Goal: Task Accomplishment & Management: Manage account settings

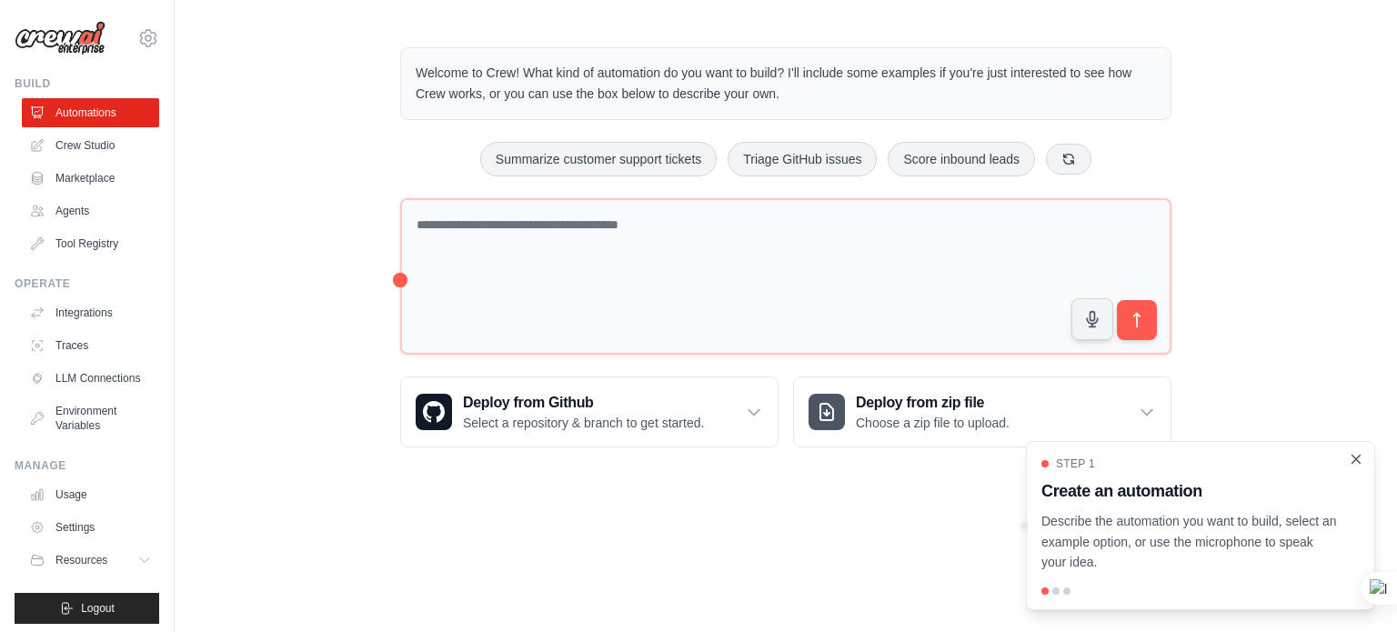
click at [1358, 463] on icon "Close walkthrough" at bounding box center [1356, 459] width 16 height 16
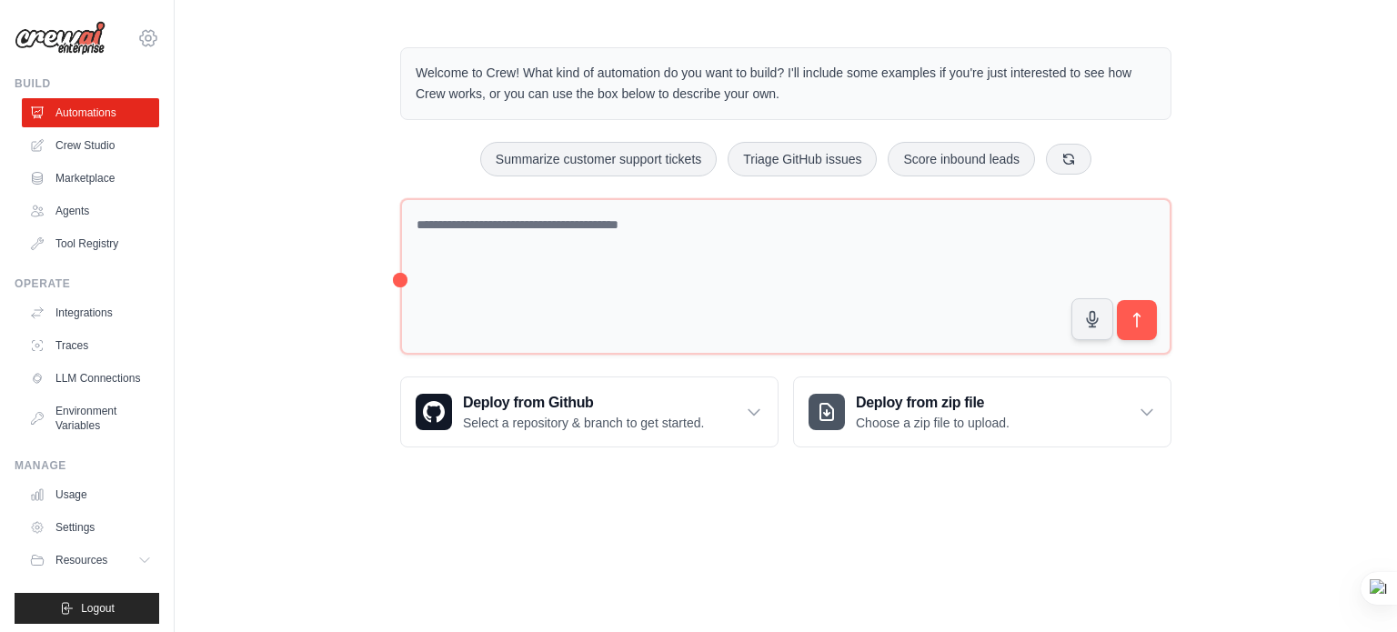
click at [137, 39] on icon at bounding box center [148, 38] width 22 height 22
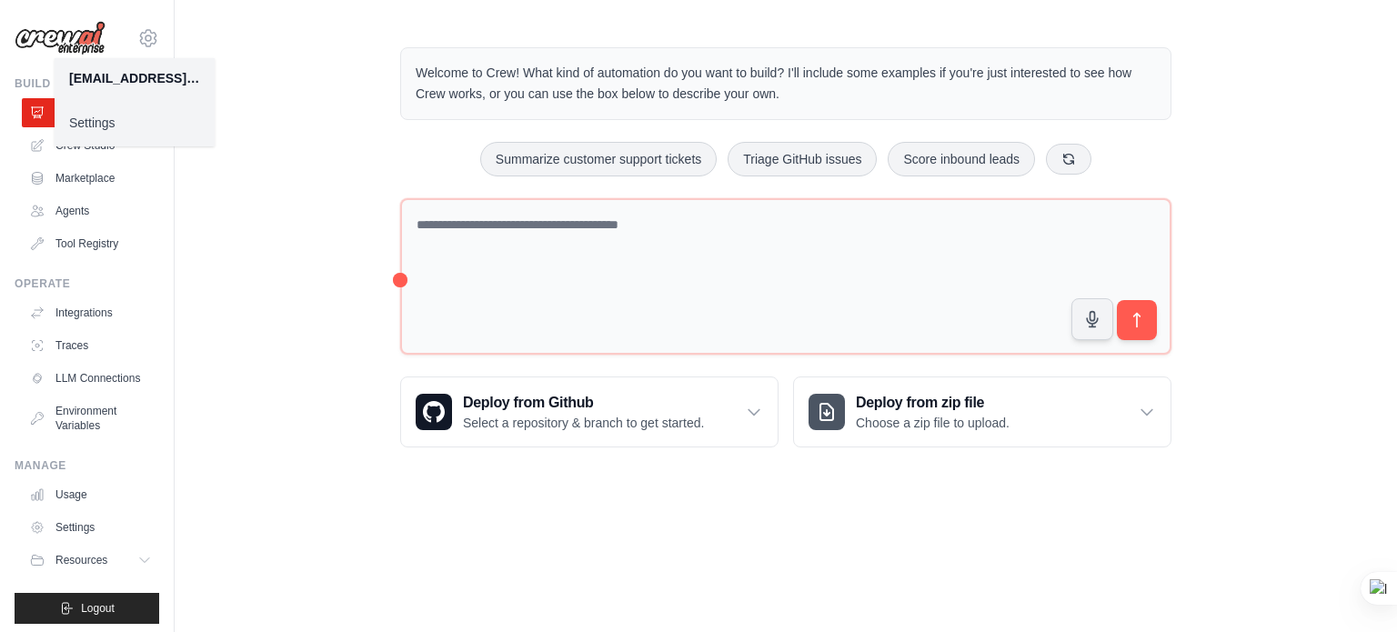
click at [122, 122] on link "Settings" at bounding box center [135, 122] width 160 height 33
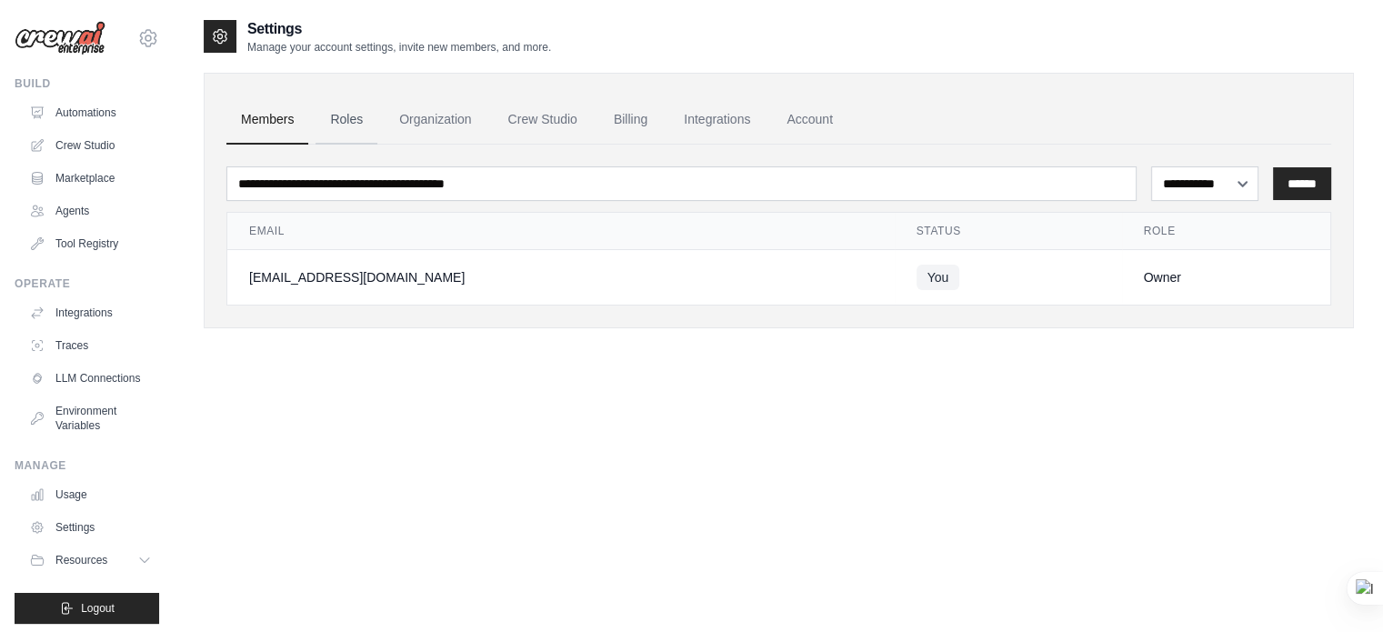
click at [349, 117] on link "Roles" at bounding box center [347, 119] width 62 height 49
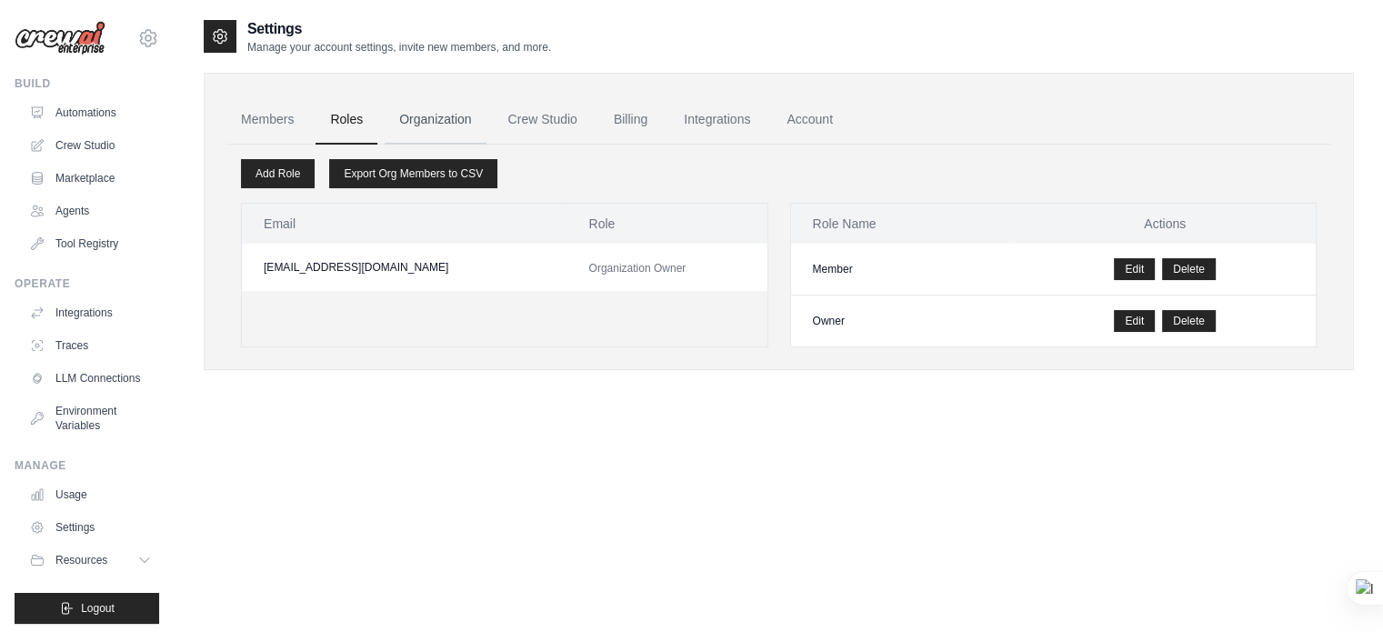
click at [448, 125] on link "Organization" at bounding box center [435, 119] width 101 height 49
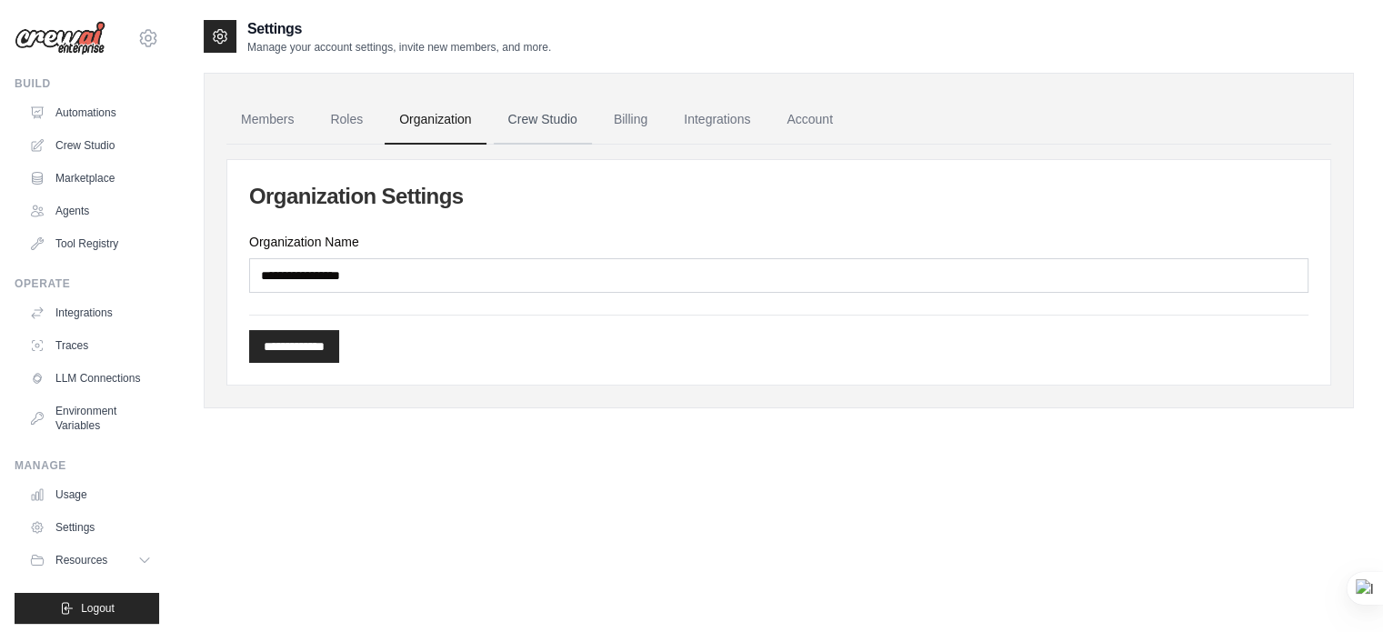
click at [538, 120] on link "Crew Studio" at bounding box center [543, 119] width 98 height 49
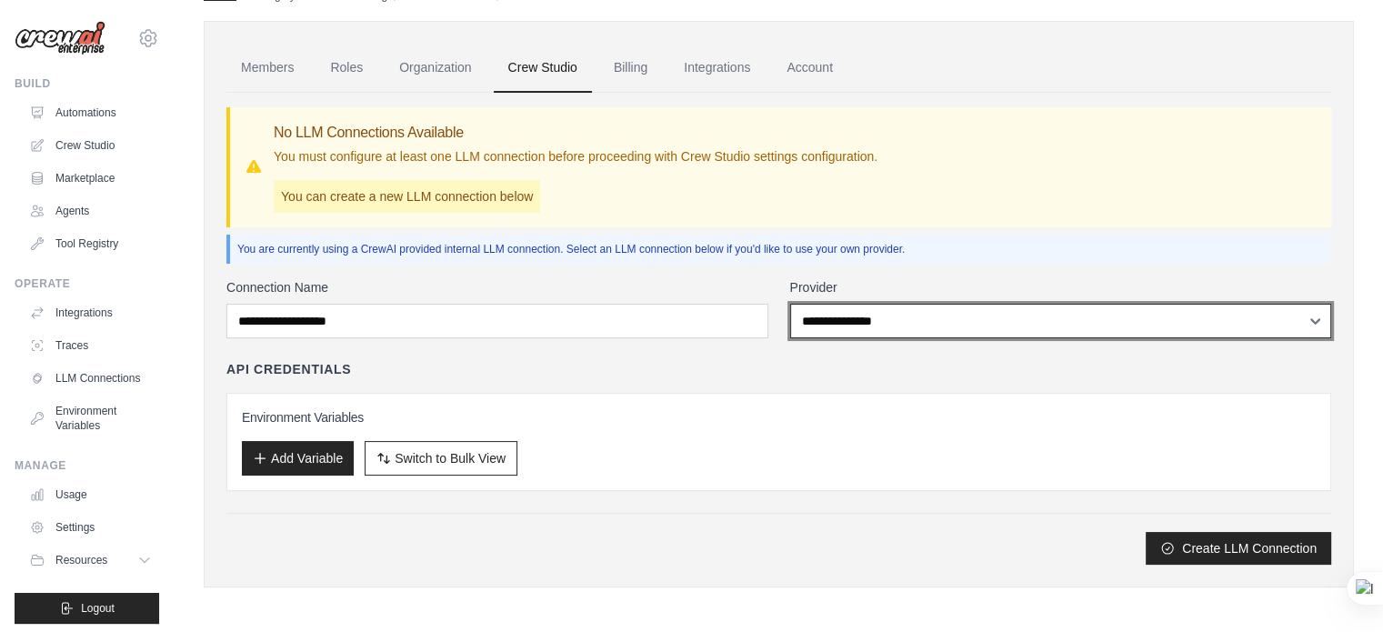
click at [1100, 325] on select "**********" at bounding box center [1061, 321] width 542 height 35
click at [1099, 325] on select "**********" at bounding box center [1061, 321] width 542 height 35
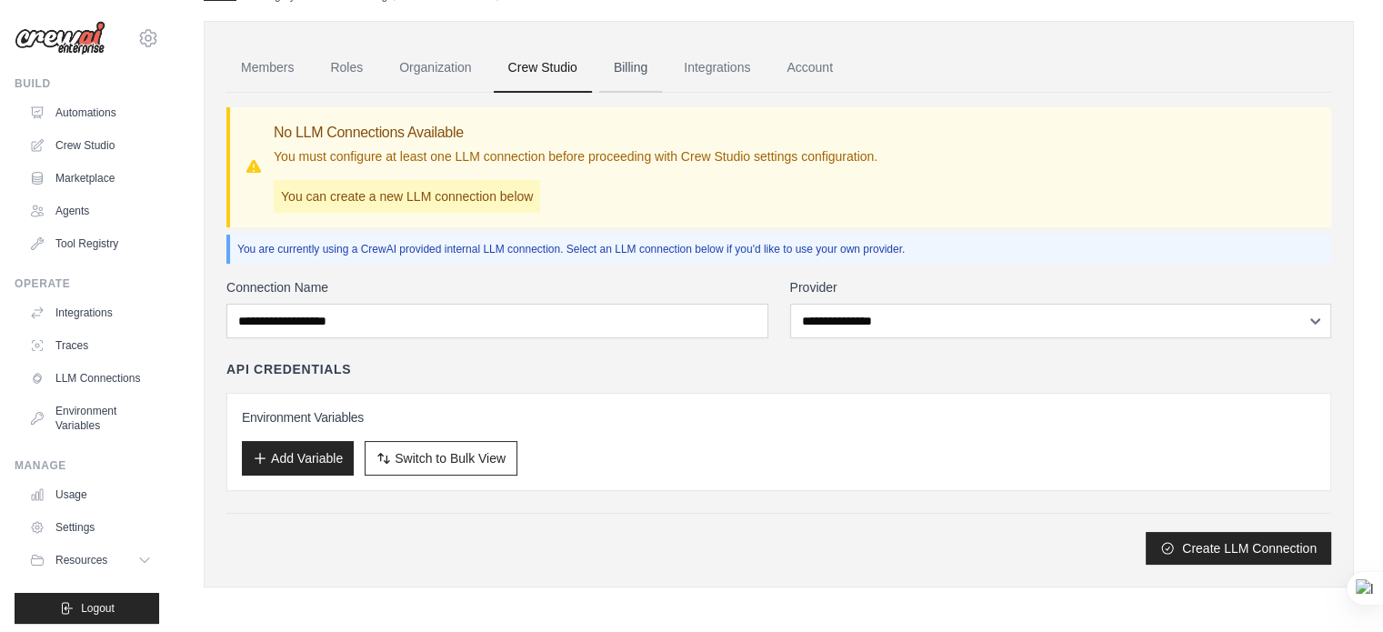
click at [623, 62] on link "Billing" at bounding box center [630, 68] width 63 height 49
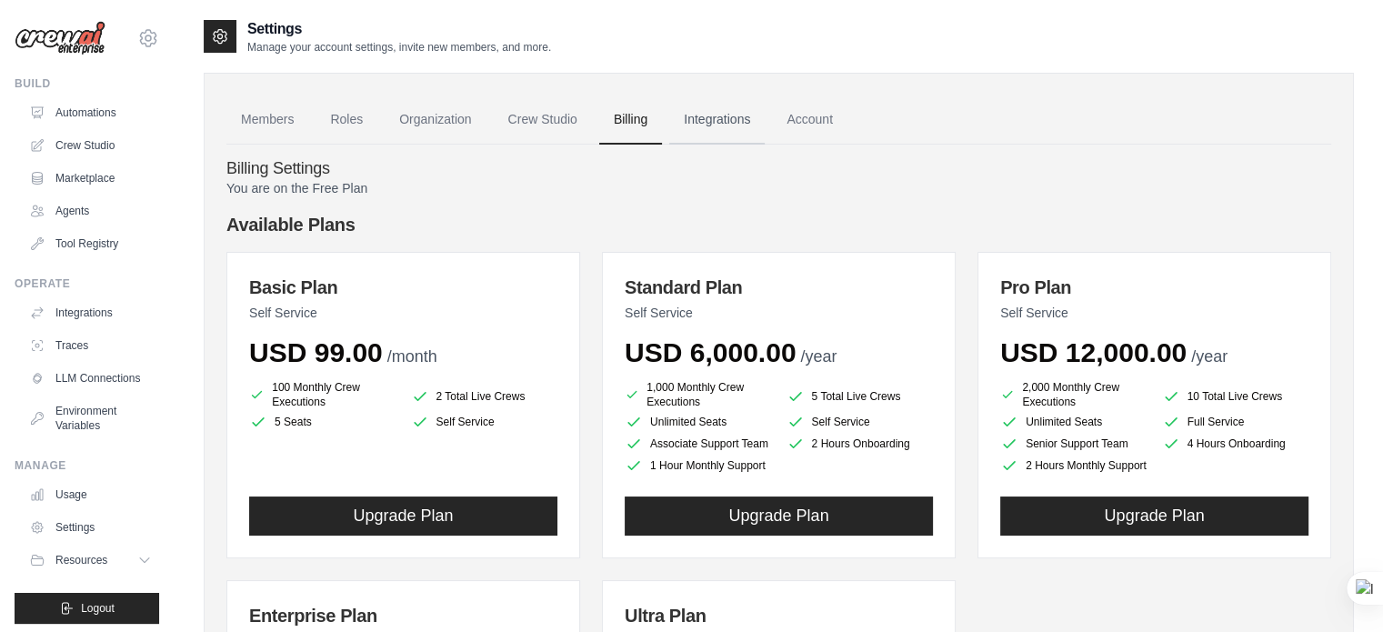
click at [715, 117] on link "Integrations" at bounding box center [716, 119] width 95 height 49
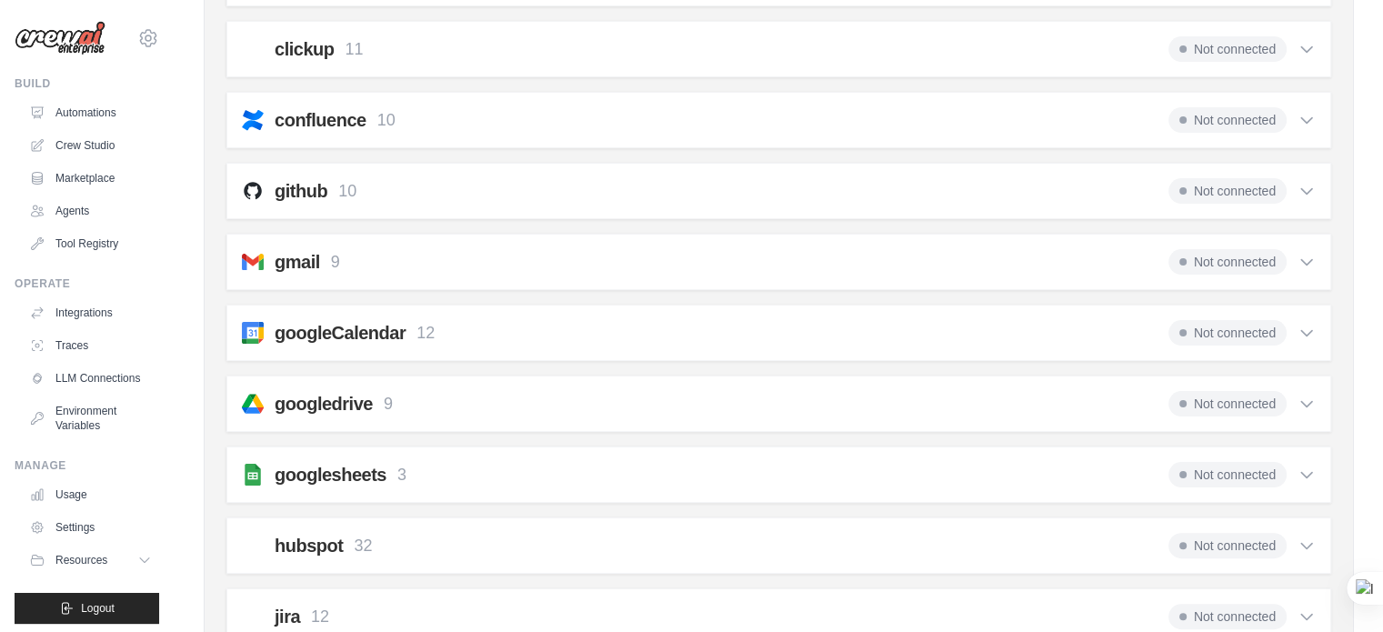
scroll to position [546, 0]
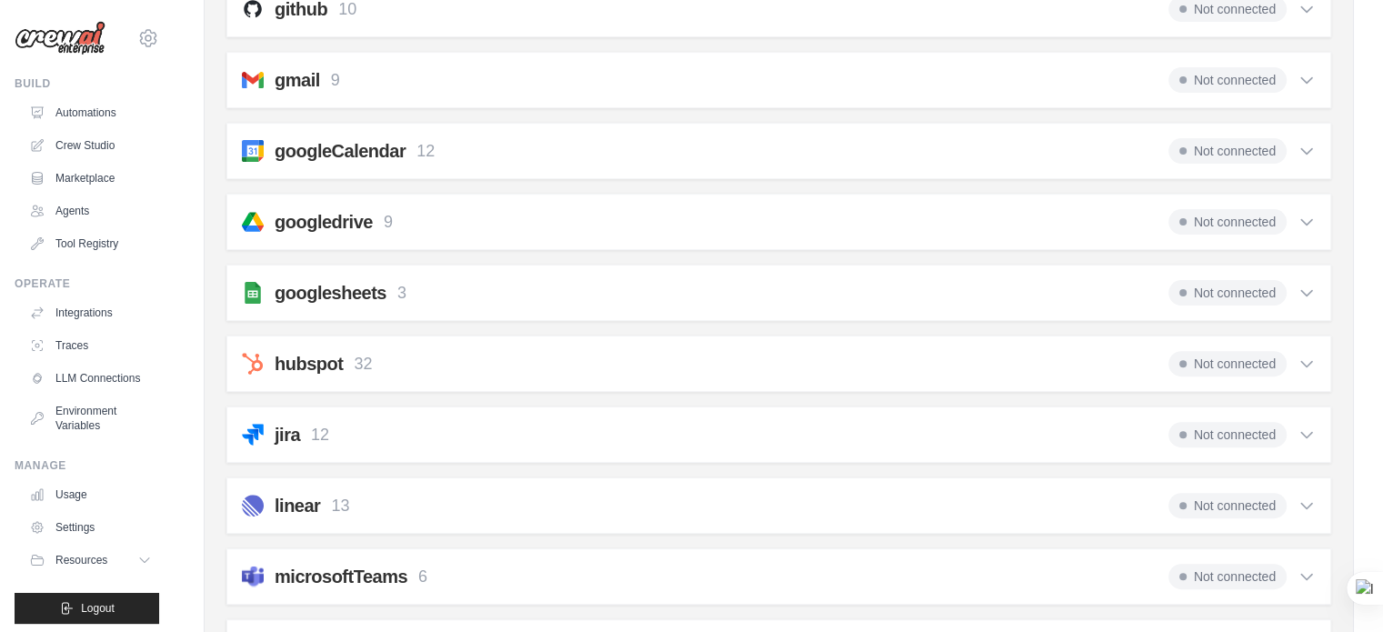
click at [1306, 149] on icon at bounding box center [1306, 151] width 11 height 5
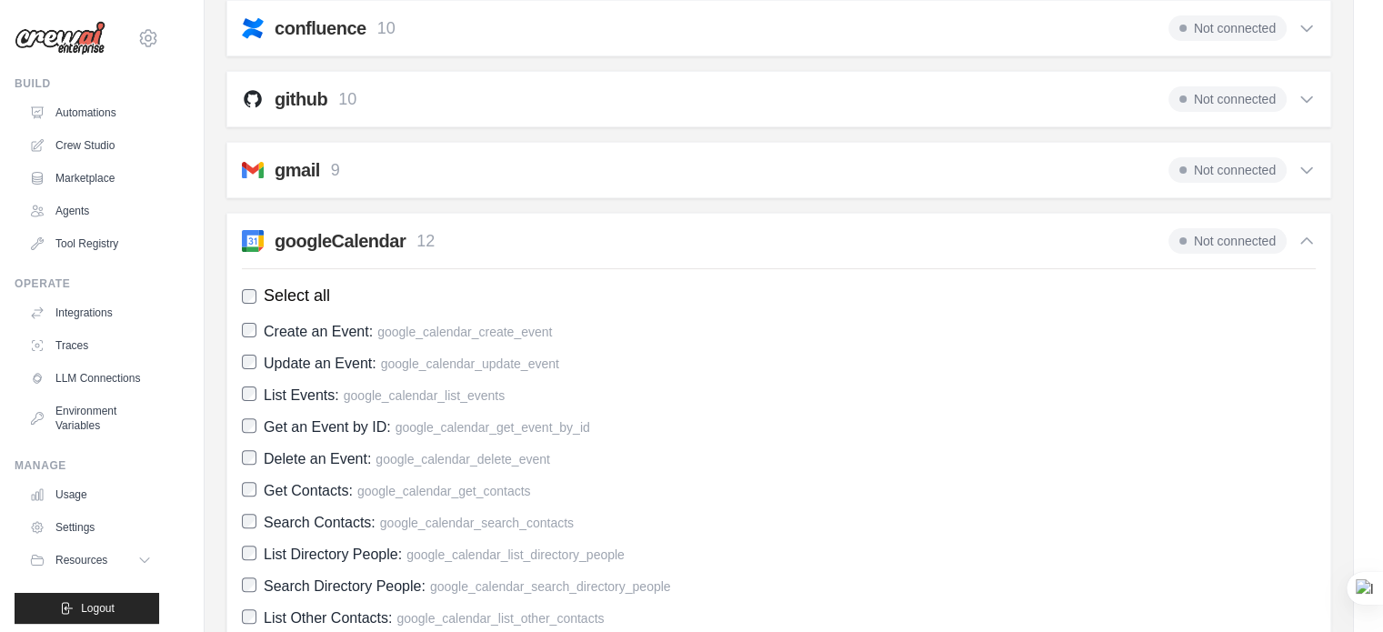
scroll to position [455, 0]
click at [1302, 239] on icon at bounding box center [1306, 241] width 11 height 5
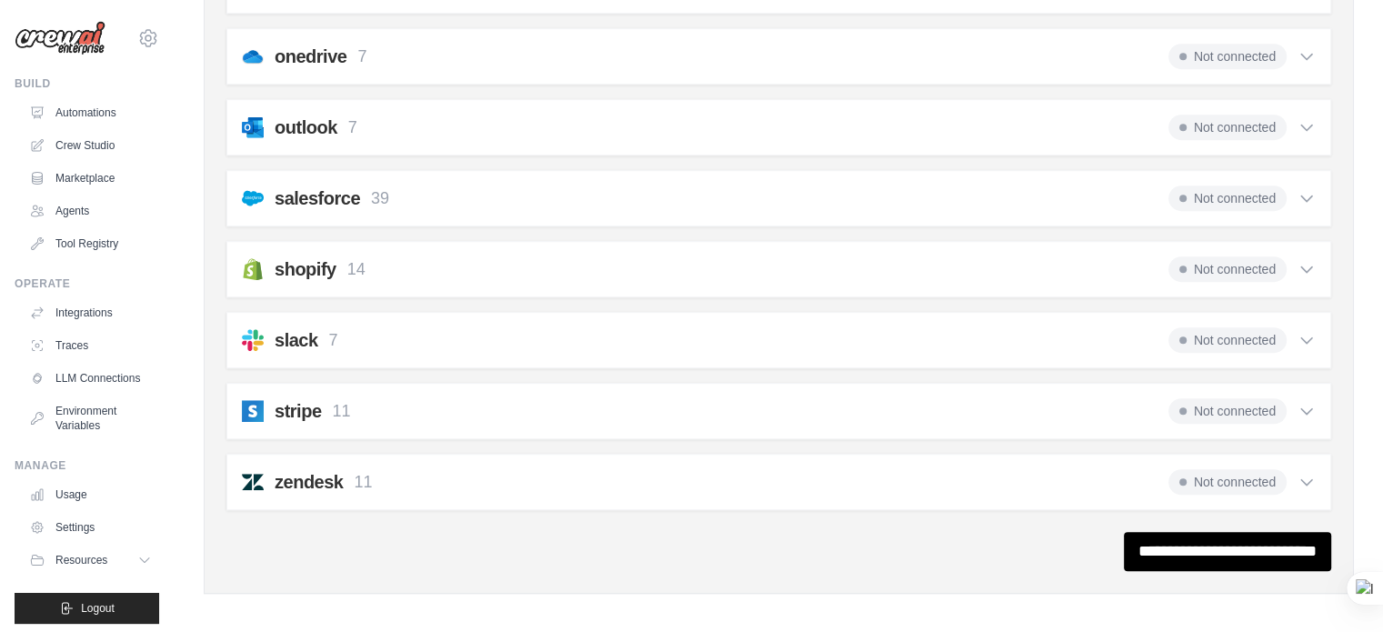
scroll to position [1117, 0]
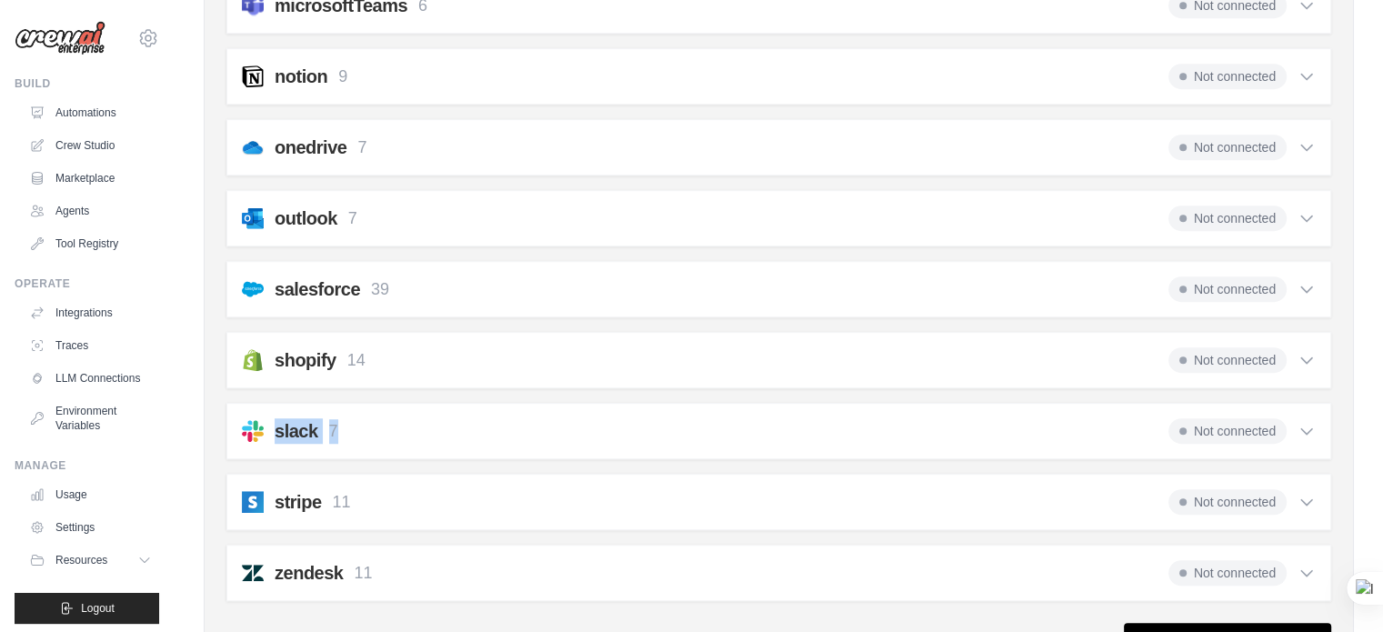
drag, startPoint x: 366, startPoint y: 425, endPoint x: 273, endPoint y: 428, distance: 92.8
click at [273, 428] on div "slack 7 Not connected" at bounding box center [779, 430] width 1074 height 25
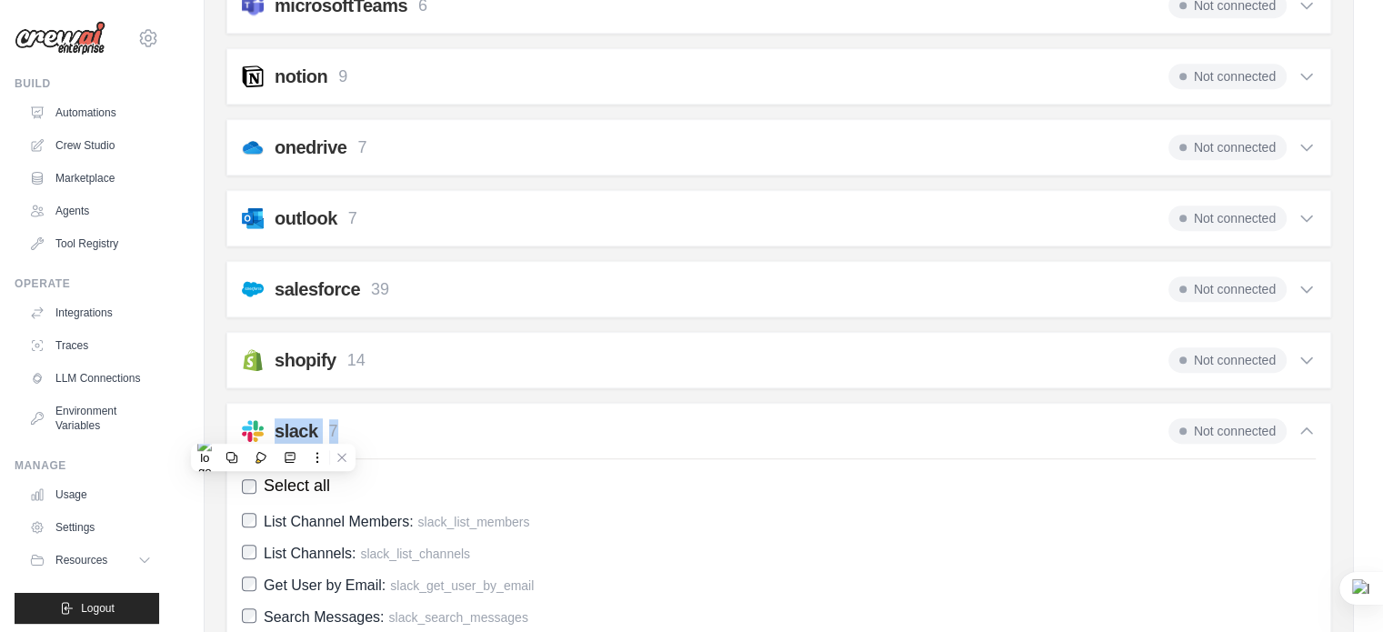
copy div "slack 7"
